Goal: Transaction & Acquisition: Purchase product/service

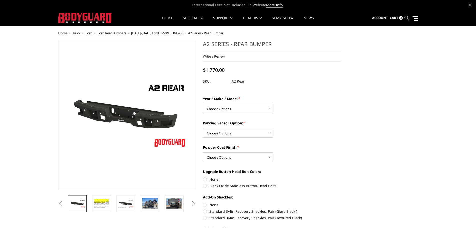
click at [406, 17] on icon at bounding box center [407, 18] width 5 height 5
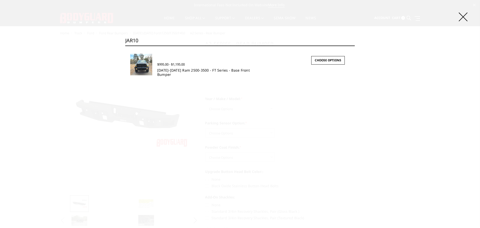
type input "JAR10"
click at [162, 73] on link "[DATE]-[DATE] Ram 2500-3500 - FT Series - Base Front Bumper" at bounding box center [203, 72] width 93 height 9
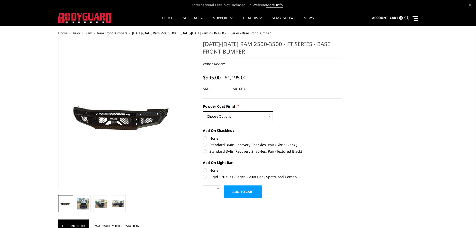
click at [251, 114] on select "Choose Options Bare Metal Gloss Black Powder Coat Textured Black Powder Coat" at bounding box center [238, 116] width 70 height 10
select select "3370"
click at [203, 111] on select "Choose Options Bare Metal Gloss Black Powder Coat Textured Black Powder Coat" at bounding box center [238, 116] width 70 height 10
click at [205, 139] on label "None" at bounding box center [272, 138] width 138 height 5
click at [203, 136] on input "None" at bounding box center [203, 136] width 0 height 0
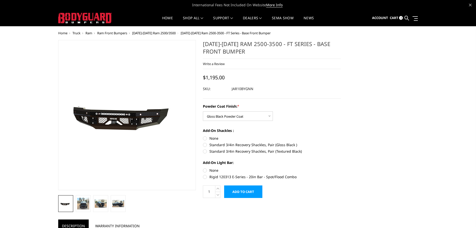
radio input "true"
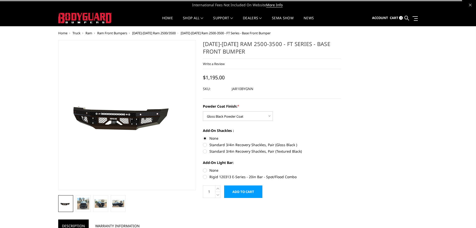
click at [205, 169] on label "None" at bounding box center [272, 170] width 138 height 5
click at [203, 168] on input "None" at bounding box center [203, 168] width 0 height 0
radio input "true"
